Goal: Information Seeking & Learning: Learn about a topic

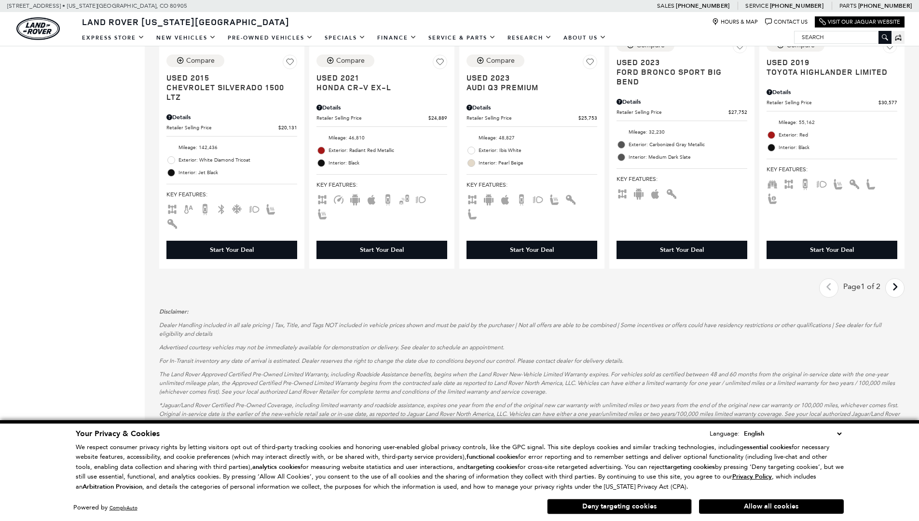
scroll to position [0, 1]
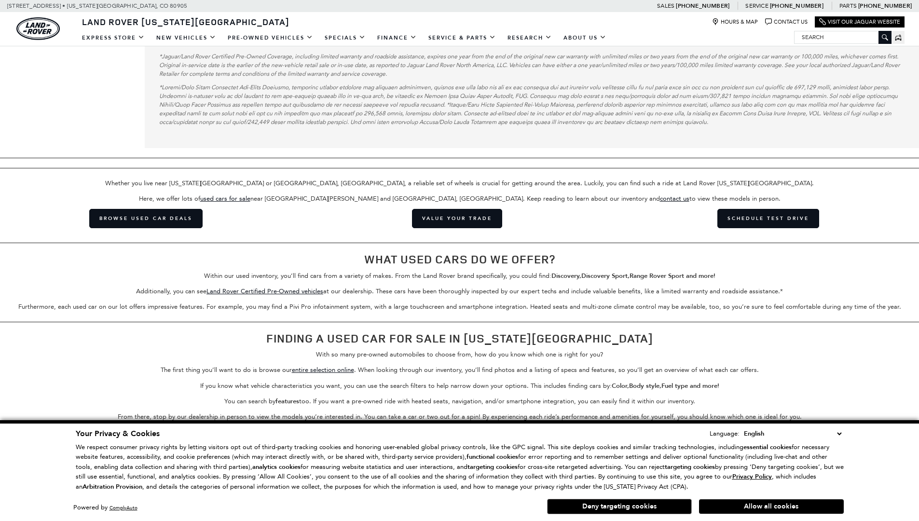
scroll to position [1813, 0]
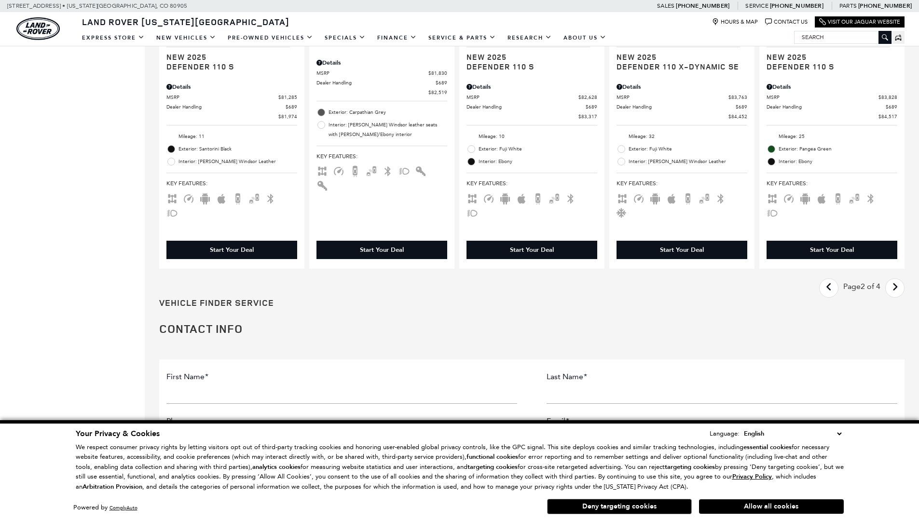
scroll to position [0, 1]
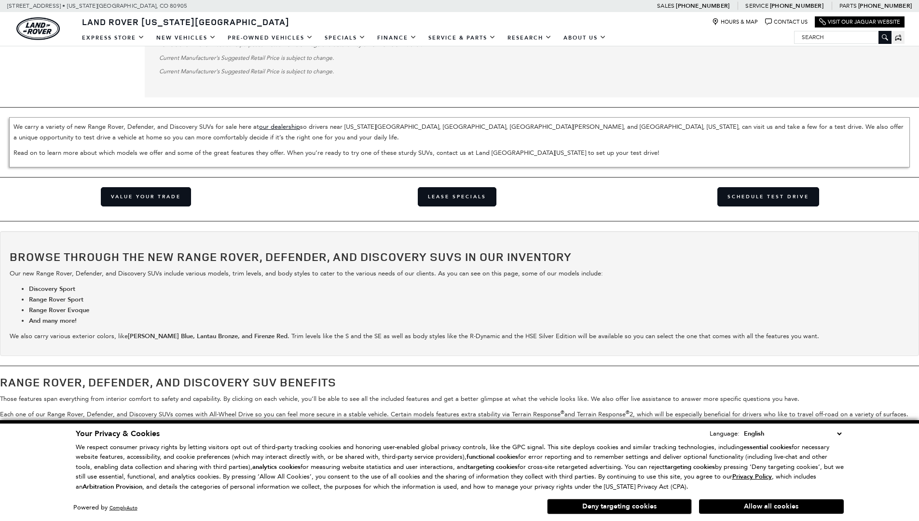
scroll to position [2630, 0]
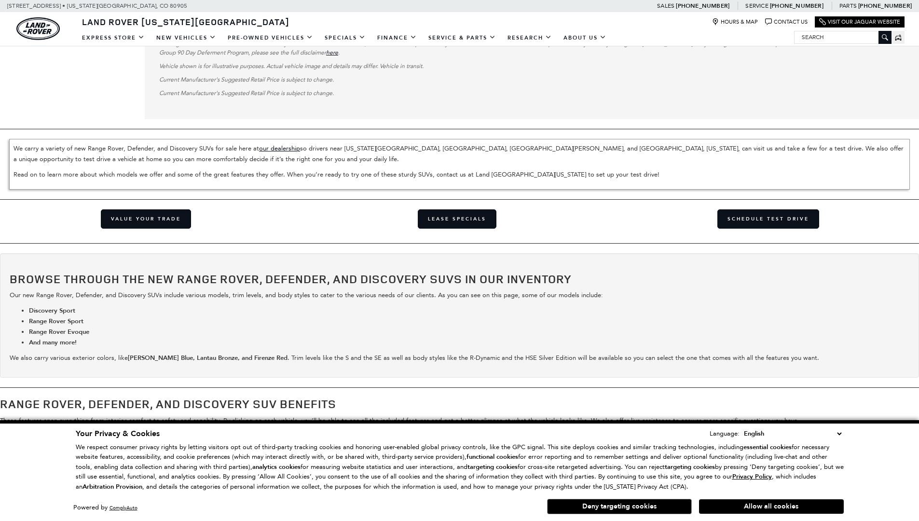
scroll to position [2707, 0]
